Goal: Ask a question

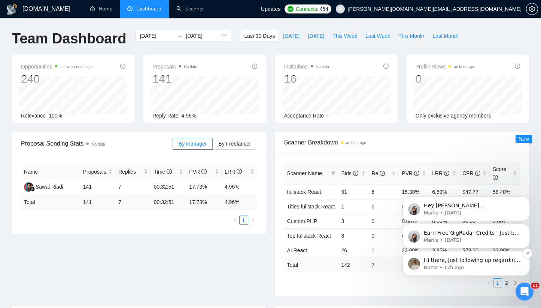
click at [491, 264] on p "Nazar • 17h ago" at bounding box center [472, 267] width 97 height 7
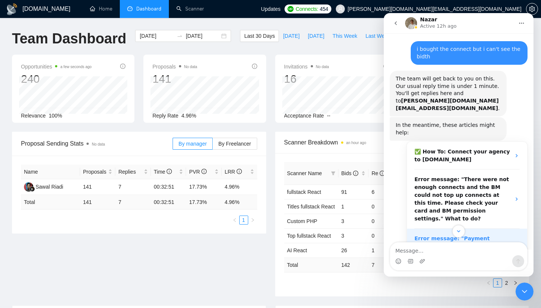
scroll to position [375, 0]
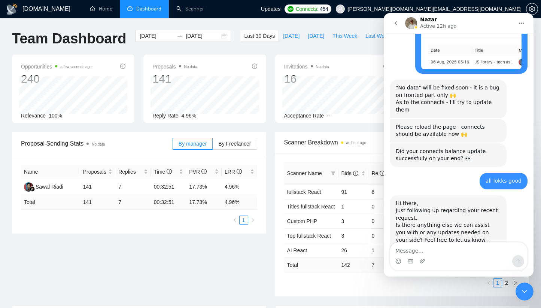
click at [428, 250] on textarea "Message…" at bounding box center [458, 248] width 137 height 13
click at [407, 252] on textarea "Message…" at bounding box center [458, 248] width 137 height 13
type textarea "р"
type textarea "рow to improve LRR?"
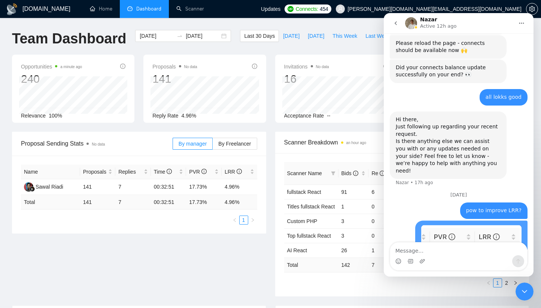
scroll to position [469, 0]
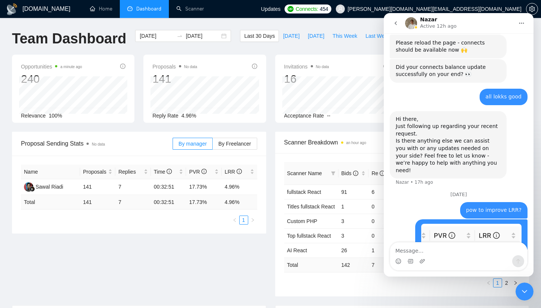
click at [261, 7] on ul "Home Dashboard Scanner" at bounding box center [169, 9] width 183 height 18
click at [238, 259] on div "Proposal Sending Stats No data By manager By Freelancer Name Proposals Replies …" at bounding box center [270, 219] width 526 height 174
click at [528, 292] on icon "Close Intercom Messenger" at bounding box center [524, 291] width 9 height 9
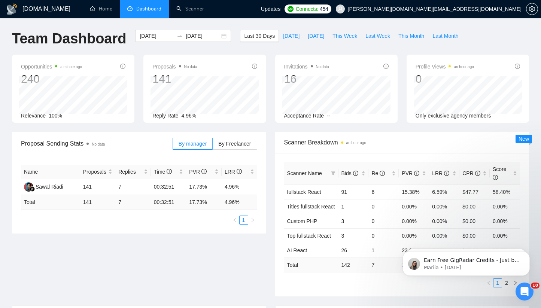
click at [261, 3] on ul "Home Dashboard Scanner" at bounding box center [169, 9] width 183 height 18
